Goal: Consume media (video, audio): Consume media (video, audio)

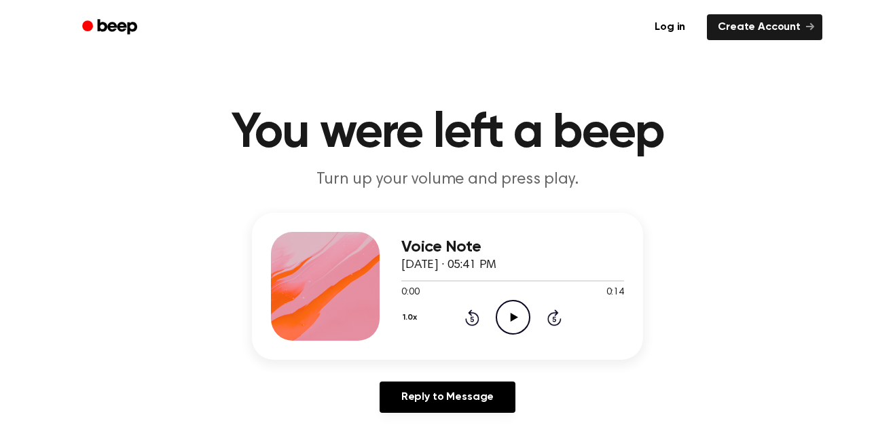
click at [510, 336] on div "Voice Note [DATE] · 05:41 PM 0:00 0:14 Your browser does not support the [objec…" at bounding box center [513, 286] width 223 height 109
click at [510, 310] on icon "Play Audio" at bounding box center [513, 317] width 35 height 35
click at [478, 309] on icon "Rewind 5 seconds" at bounding box center [472, 317] width 15 height 18
click at [531, 348] on div "Voice Note [DATE] · 05:41 PM 0:00 0:14 Your browser does not support the [objec…" at bounding box center [447, 286] width 391 height 147
click at [516, 334] on circle at bounding box center [513, 316] width 33 height 33
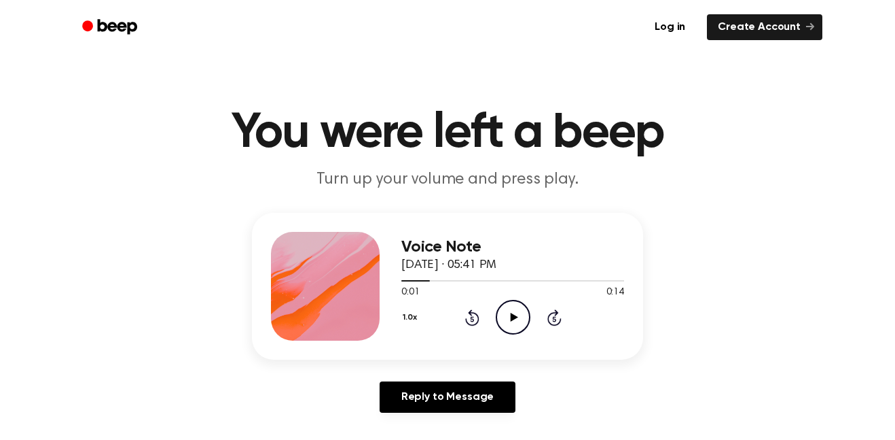
click at [521, 344] on div "Voice Note [DATE] · 05:41 PM 0:01 0:14 Your browser does not support the [objec…" at bounding box center [447, 286] width 391 height 147
click at [508, 314] on icon "Play Audio" at bounding box center [513, 317] width 35 height 35
click at [468, 316] on icon "Rewind 5 seconds" at bounding box center [472, 317] width 15 height 18
click at [472, 319] on icon at bounding box center [471, 318] width 3 height 5
click at [418, 308] on button "1.0x" at bounding box center [412, 317] width 20 height 23
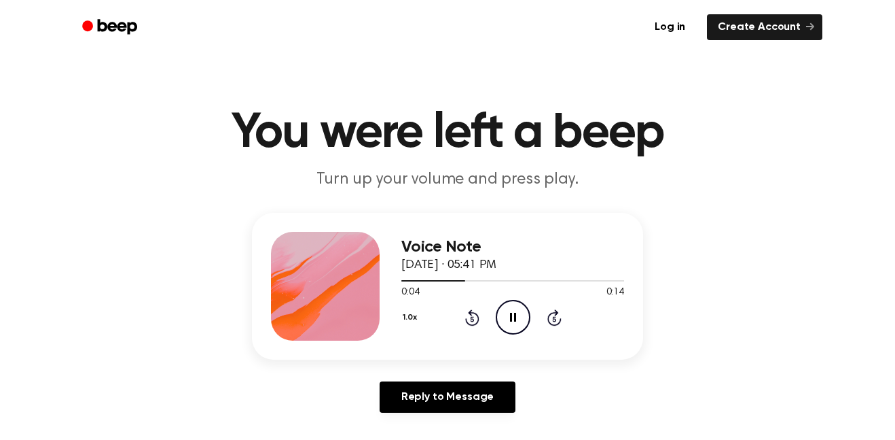
click at [512, 324] on icon "Pause Audio" at bounding box center [513, 317] width 35 height 35
click at [547, 319] on icon "Skip 5 seconds" at bounding box center [554, 317] width 15 height 18
click at [472, 319] on icon at bounding box center [471, 318] width 3 height 5
click at [526, 336] on div "Voice Note [DATE] · 05:41 PM 0:00 0:14 Your browser does not support the [objec…" at bounding box center [513, 286] width 223 height 109
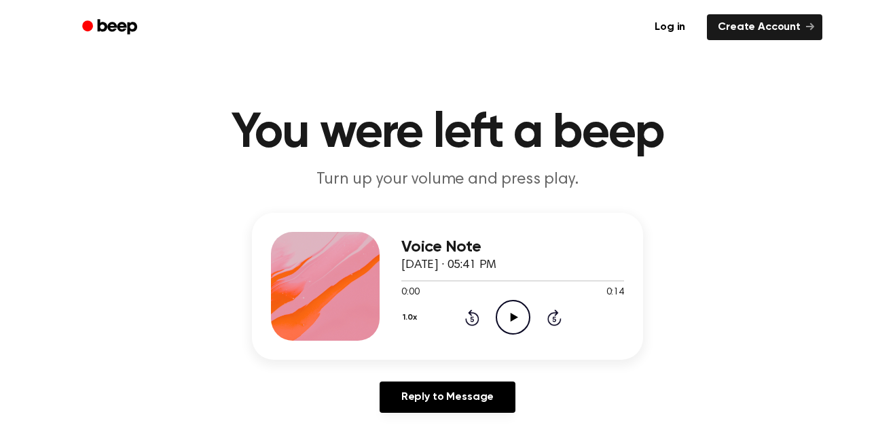
click at [522, 330] on icon "Play Audio" at bounding box center [513, 317] width 35 height 35
click at [513, 317] on icon "Pause Audio" at bounding box center [513, 317] width 35 height 35
click at [548, 317] on icon at bounding box center [555, 317] width 14 height 16
click at [513, 314] on icon "Play Audio" at bounding box center [513, 317] width 35 height 35
click at [472, 319] on icon at bounding box center [471, 318] width 3 height 5
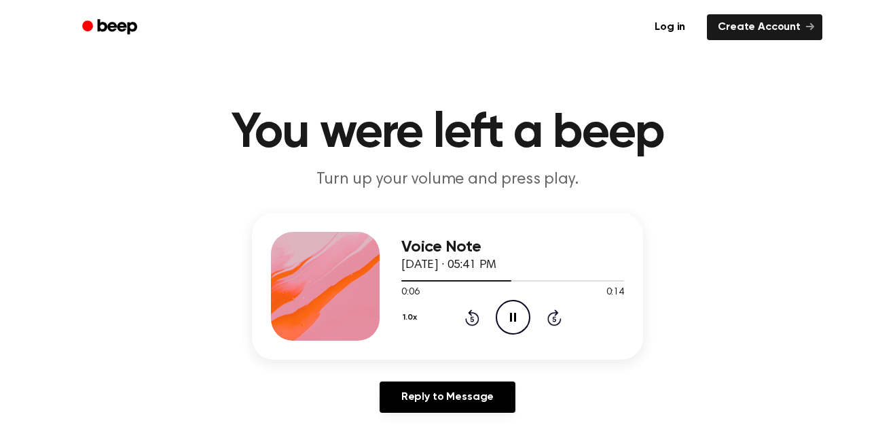
click at [472, 319] on icon at bounding box center [471, 318] width 3 height 5
click at [513, 324] on icon "Pause Audio" at bounding box center [513, 317] width 35 height 35
click at [505, 310] on icon "Play Audio" at bounding box center [513, 317] width 35 height 35
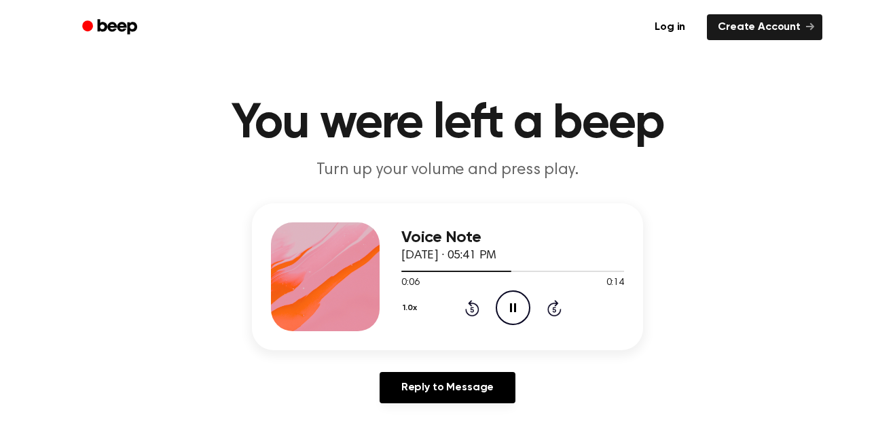
scroll to position [33, 0]
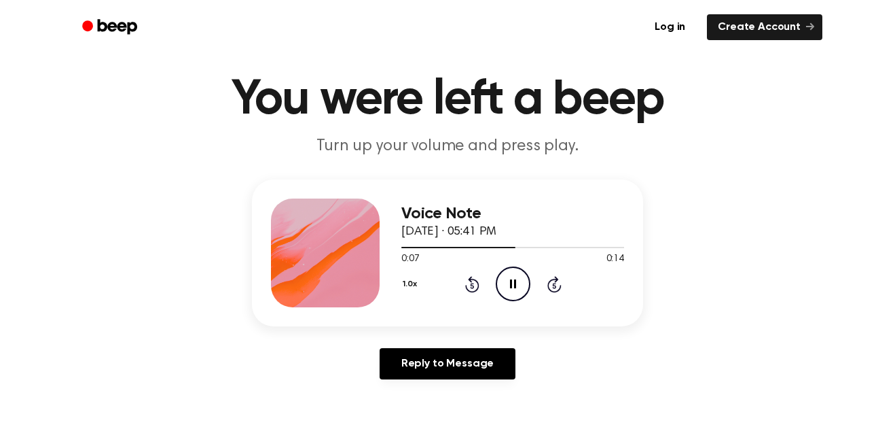
click at [519, 277] on icon "Pause Audio" at bounding box center [513, 283] width 35 height 35
click at [523, 285] on icon "Play Audio" at bounding box center [513, 283] width 35 height 35
click at [473, 277] on icon "Rewind 5 seconds" at bounding box center [472, 284] width 15 height 18
click at [522, 267] on icon "Pause Audio" at bounding box center [513, 283] width 35 height 35
click at [488, 267] on div "1.0x Rewind 5 seconds Play Audio Skip 5 seconds" at bounding box center [513, 283] width 223 height 35
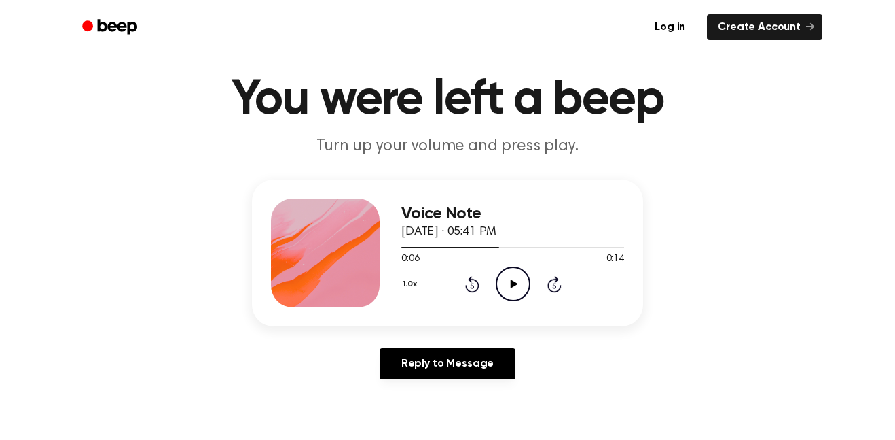
click at [516, 272] on icon "Play Audio" at bounding box center [513, 283] width 35 height 35
click at [518, 279] on icon "Pause Audio" at bounding box center [513, 283] width 35 height 35
click at [474, 262] on div "0:09 0:14" at bounding box center [513, 259] width 223 height 14
click at [476, 285] on icon "Rewind 5 seconds" at bounding box center [472, 284] width 15 height 18
click at [517, 294] on icon "Play Audio" at bounding box center [513, 283] width 35 height 35
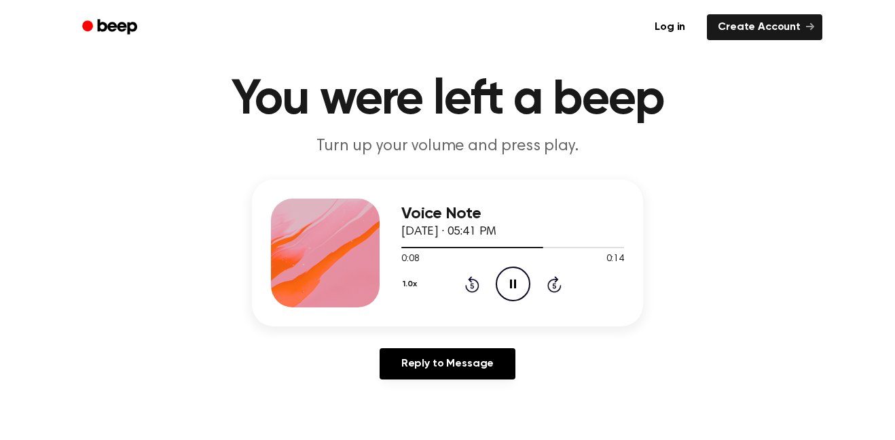
click at [472, 285] on icon at bounding box center [471, 285] width 3 height 5
click at [465, 285] on icon at bounding box center [472, 284] width 14 height 16
click at [477, 285] on icon "Rewind 5 seconds" at bounding box center [472, 284] width 15 height 18
click at [472, 285] on icon at bounding box center [471, 285] width 3 height 5
click at [518, 275] on icon "Play Audio" at bounding box center [513, 283] width 35 height 35
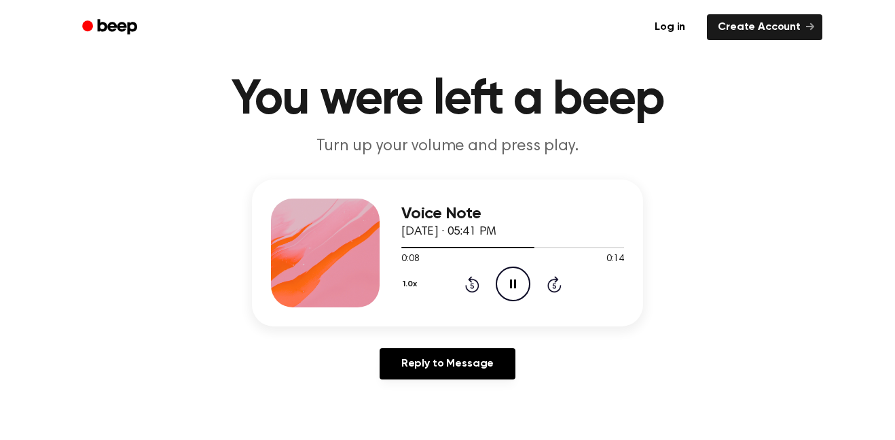
click at [472, 285] on icon at bounding box center [471, 285] width 3 height 5
click at [499, 281] on icon "Pause Audio" at bounding box center [513, 283] width 35 height 35
click at [538, 285] on div "1.0x Rewind 5 seconds Play Audio Skip 5 seconds" at bounding box center [513, 283] width 223 height 35
click at [472, 285] on icon at bounding box center [471, 285] width 3 height 5
click at [518, 279] on icon "Play Audio" at bounding box center [513, 283] width 35 height 35
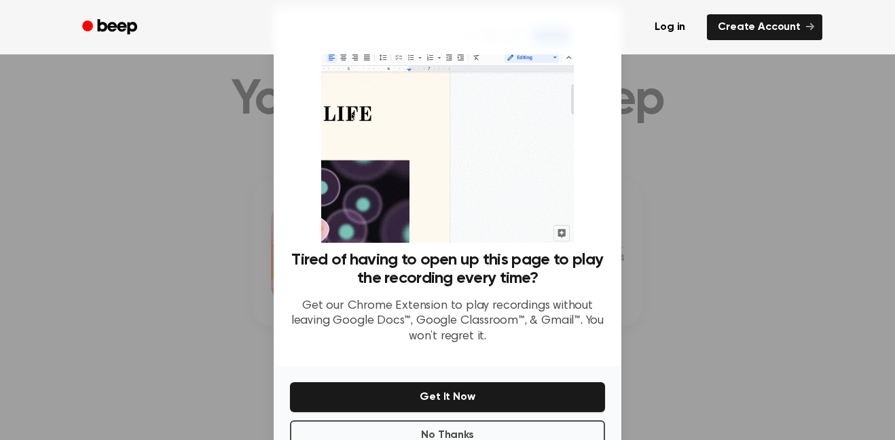
scroll to position [21, 0]
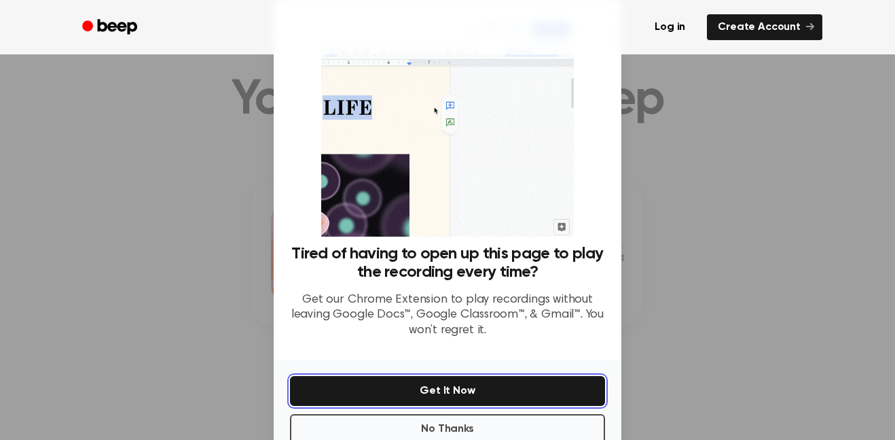
click at [463, 382] on button "Get It Now" at bounding box center [447, 391] width 315 height 30
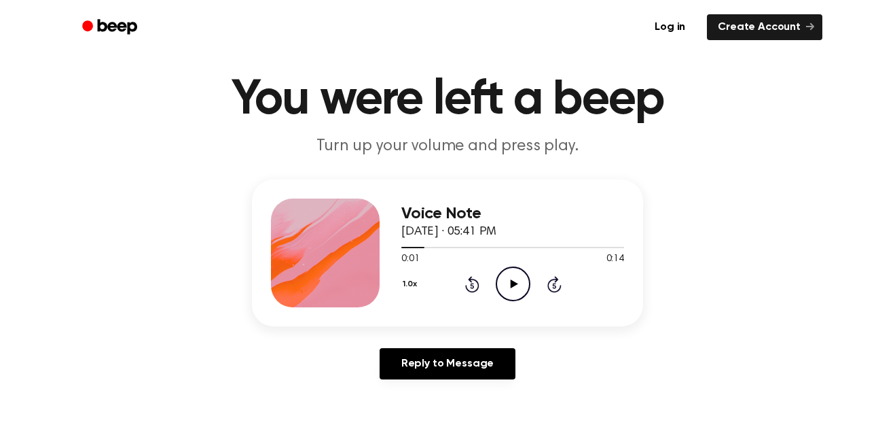
click at [548, 284] on icon at bounding box center [555, 284] width 14 height 16
click at [521, 284] on icon "Play Audio" at bounding box center [513, 283] width 35 height 35
click at [503, 273] on icon "Pause Audio" at bounding box center [513, 283] width 35 height 35
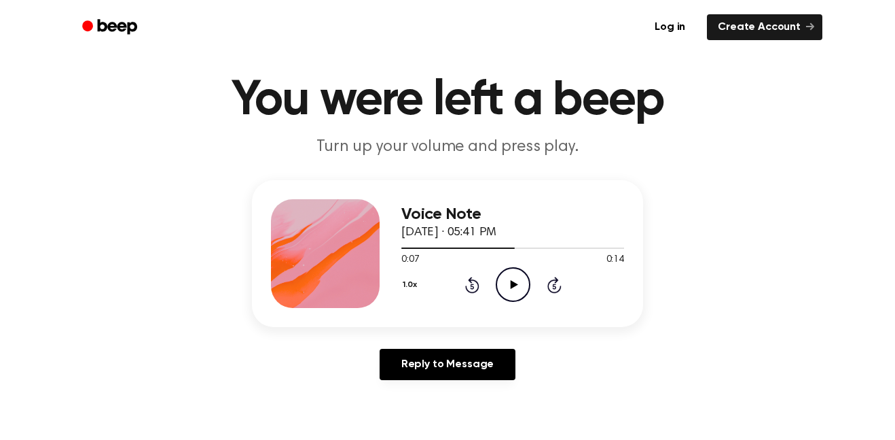
click at [469, 291] on icon at bounding box center [472, 285] width 14 height 16
click at [457, 295] on div "1.0x Rewind 5 seconds Play Audio Skip 5 seconds" at bounding box center [513, 284] width 223 height 35
click at [472, 286] on icon at bounding box center [471, 285] width 3 height 5
click at [509, 310] on div "Voice Note [DATE] · 05:41 PM 0:00 0:14 Your browser does not support the [objec…" at bounding box center [447, 253] width 391 height 147
click at [528, 295] on icon "Play Audio" at bounding box center [513, 284] width 35 height 35
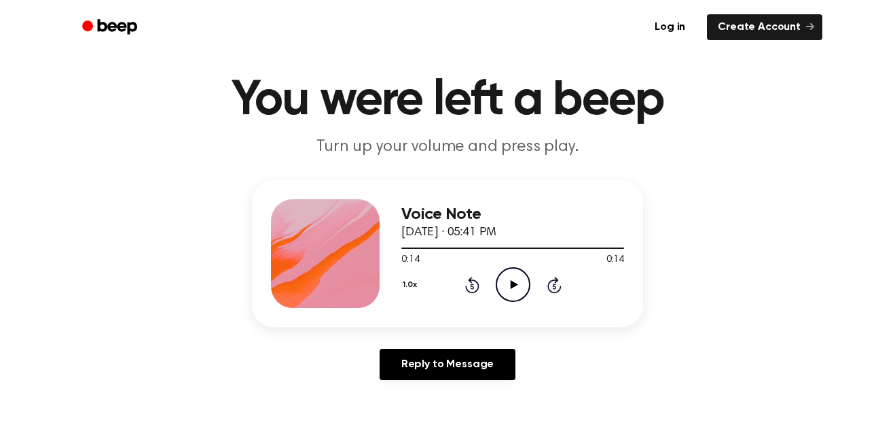
click at [519, 272] on icon "Play Audio" at bounding box center [513, 284] width 35 height 35
click at [523, 289] on icon "Pause Audio" at bounding box center [513, 284] width 35 height 35
click at [528, 285] on icon "Play Audio" at bounding box center [513, 284] width 35 height 35
click at [510, 285] on icon at bounding box center [513, 284] width 6 height 9
click at [495, 281] on div "1.0x Rewind 5 seconds Play Audio Skip 5 seconds" at bounding box center [513, 284] width 223 height 35
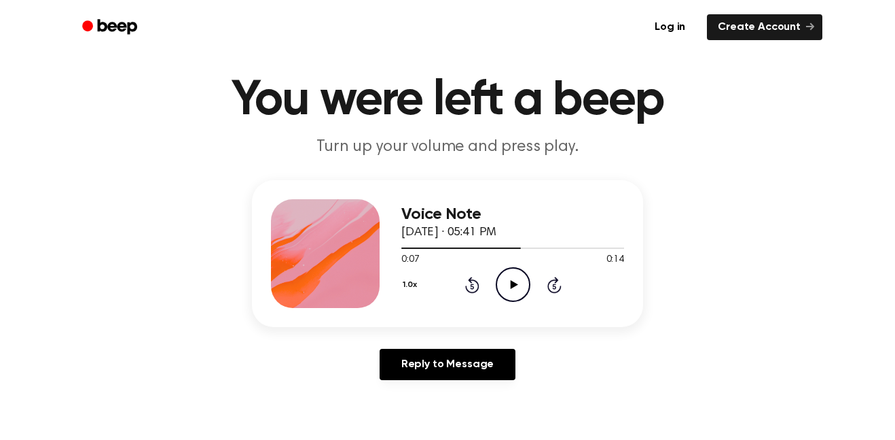
click at [514, 285] on icon at bounding box center [513, 284] width 7 height 9
click at [472, 286] on icon at bounding box center [471, 285] width 3 height 5
click at [522, 271] on circle at bounding box center [513, 284] width 33 height 33
click at [528, 278] on circle at bounding box center [513, 284] width 33 height 33
click at [503, 287] on icon "Pause Audio" at bounding box center [513, 284] width 35 height 35
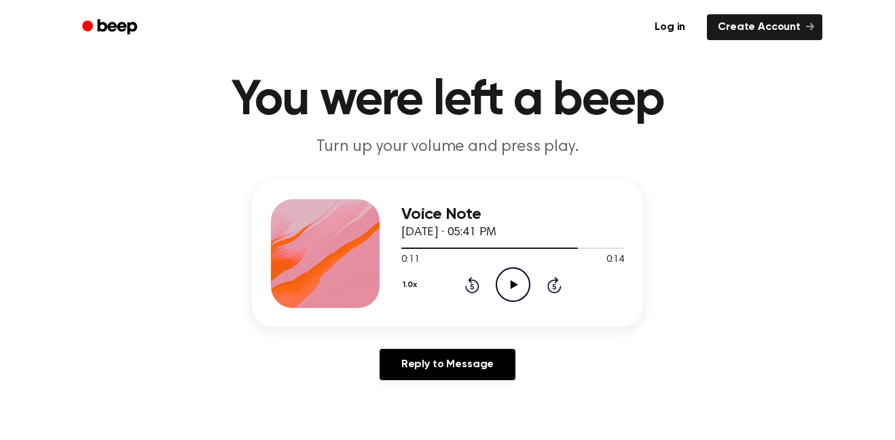
click at [473, 283] on icon "Rewind 5 seconds" at bounding box center [472, 285] width 15 height 18
click at [512, 285] on icon at bounding box center [513, 284] width 7 height 9
click at [519, 287] on icon "Pause Audio" at bounding box center [513, 284] width 35 height 35
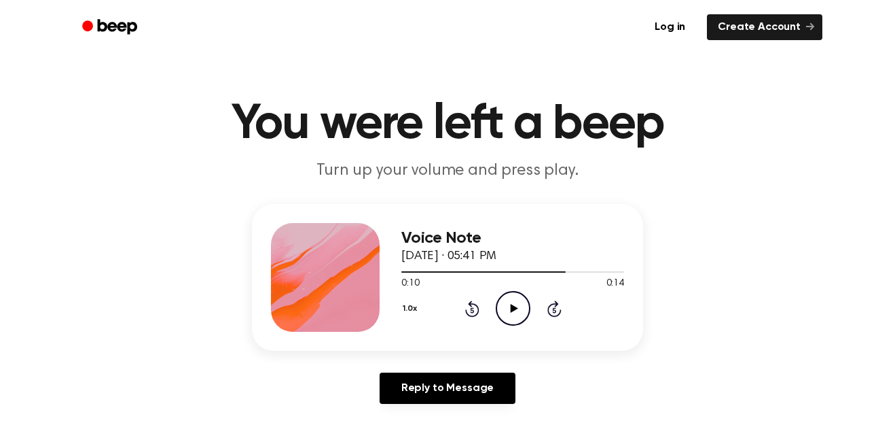
scroll to position [0, 0]
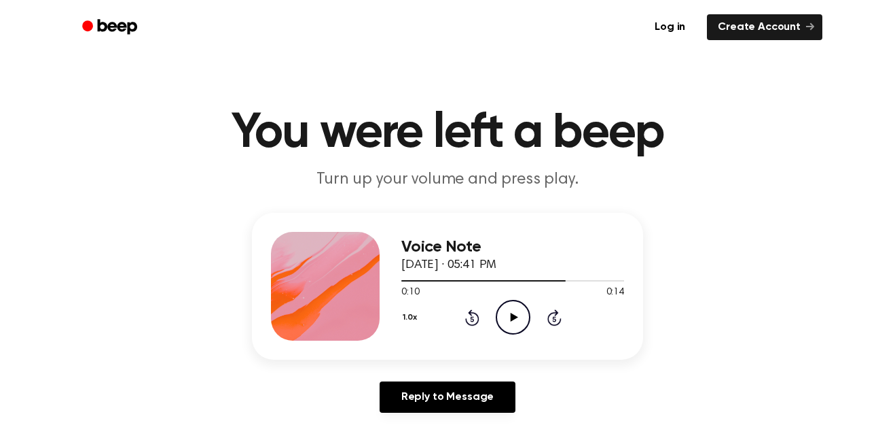
click at [525, 319] on icon "Play Audio" at bounding box center [513, 317] width 35 height 35
click at [525, 325] on icon "Play Audio" at bounding box center [513, 317] width 35 height 35
click at [517, 302] on icon "Pause Audio" at bounding box center [513, 317] width 35 height 35
